Goal: Find specific page/section: Find specific page/section

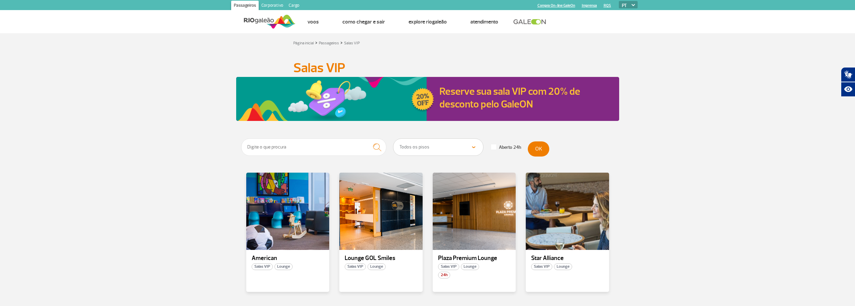
click at [496, 146] on span at bounding box center [493, 147] width 5 height 5
click at [4, 4] on input "Aberto 24h" at bounding box center [2, 2] width 4 height 4
checkbox input "true"
click at [534, 144] on button "OK" at bounding box center [539, 149] width 22 height 15
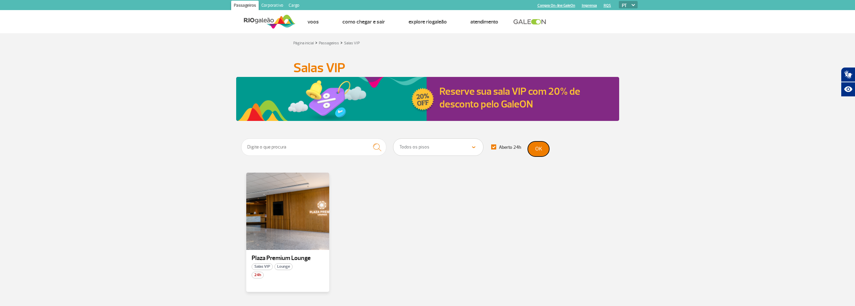
scroll to position [34, 0]
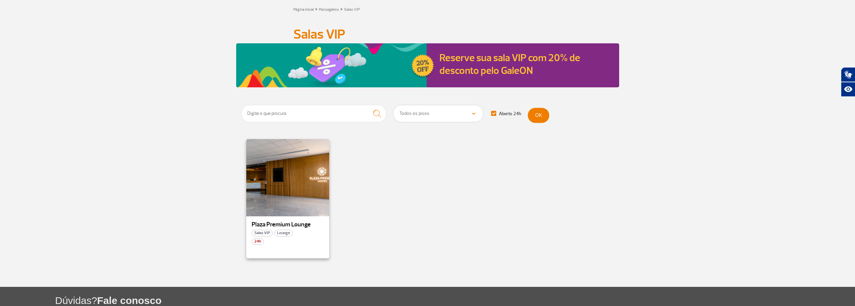
click at [291, 225] on p "Plaza Premium Lounge" at bounding box center [288, 225] width 73 height 7
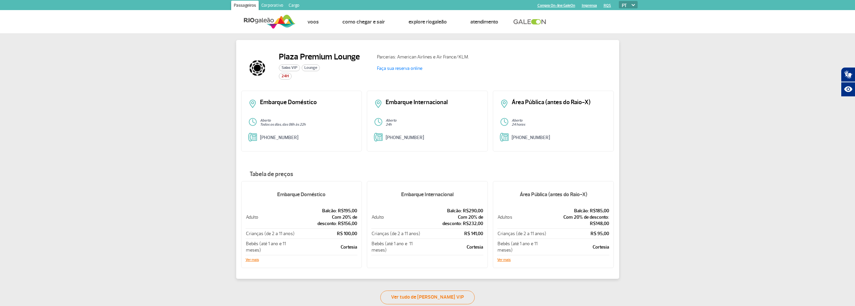
click at [670, 189] on div "Plaza Premium Lounge Salas VIP Lounge 24H Parcerias: American Airlines e Air Fr…" at bounding box center [427, 168] width 855 height 271
drag, startPoint x: 354, startPoint y: 54, endPoint x: 280, endPoint y: 52, distance: 74.0
click at [280, 52] on div "Plaza Premium Lounge Salas VIP Lounge 24H" at bounding box center [306, 68] width 131 height 32
copy h2 "Plaza Premium Lounge"
